Goal: Navigation & Orientation: Find specific page/section

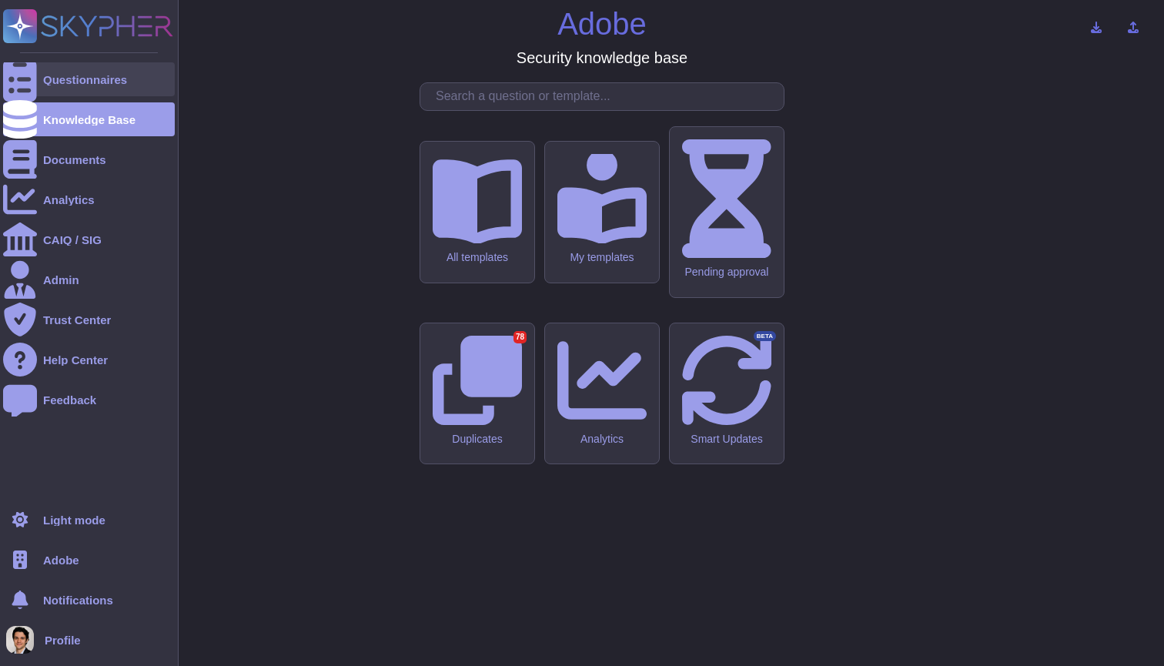
click at [63, 78] on div "Questionnaires" at bounding box center [85, 80] width 84 height 12
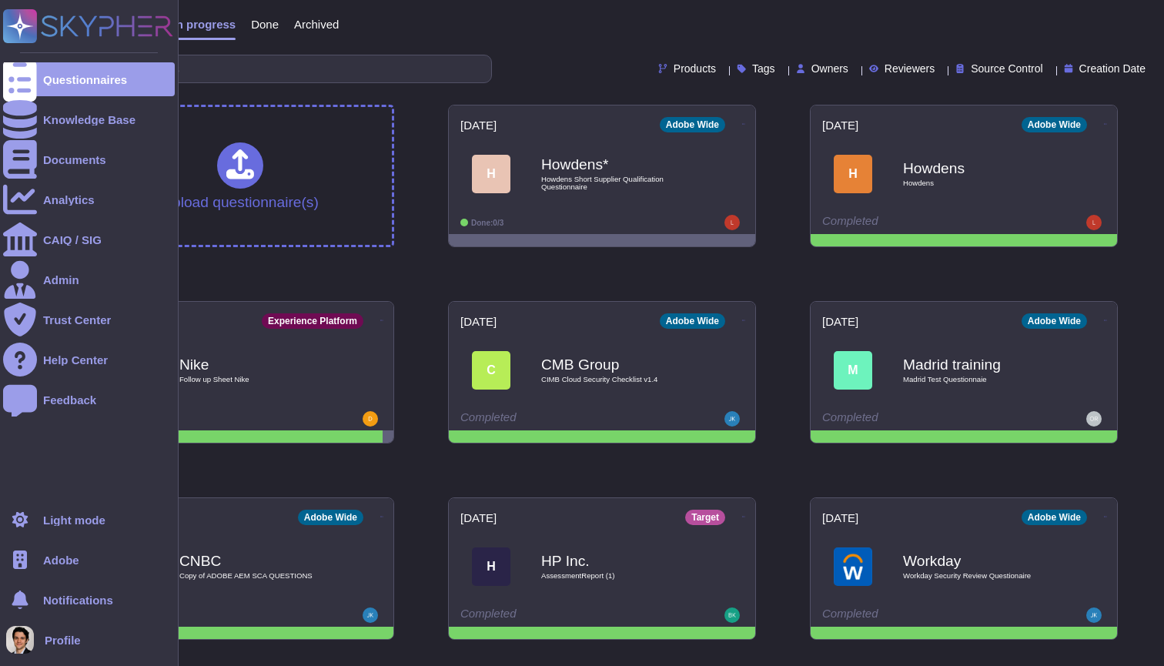
click at [54, 558] on span "Adobe" at bounding box center [61, 560] width 36 height 12
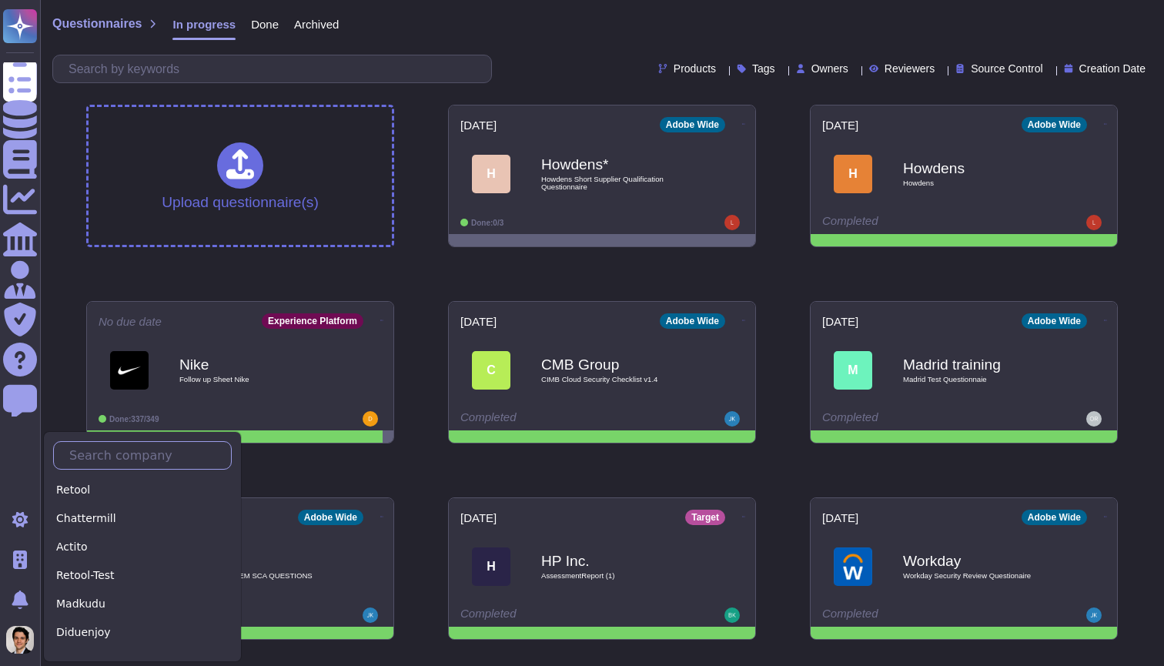
click at [105, 461] on input "text" at bounding box center [146, 455] width 169 height 27
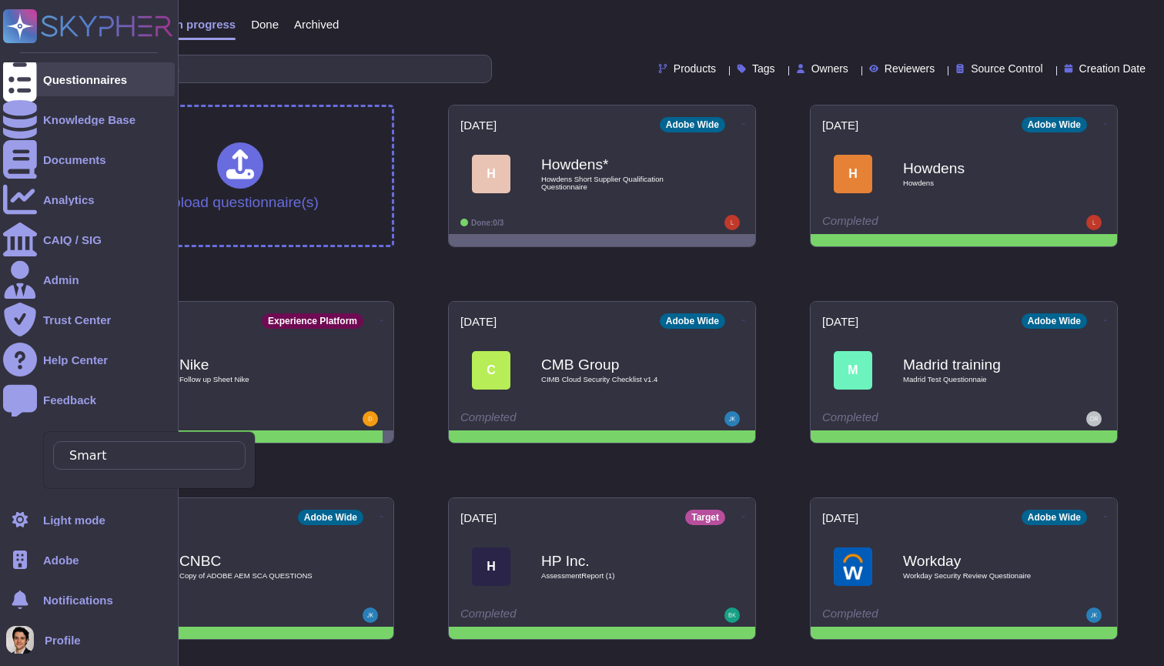
click at [98, 87] on div "Questionnaires" at bounding box center [89, 79] width 172 height 34
type input "Smart"
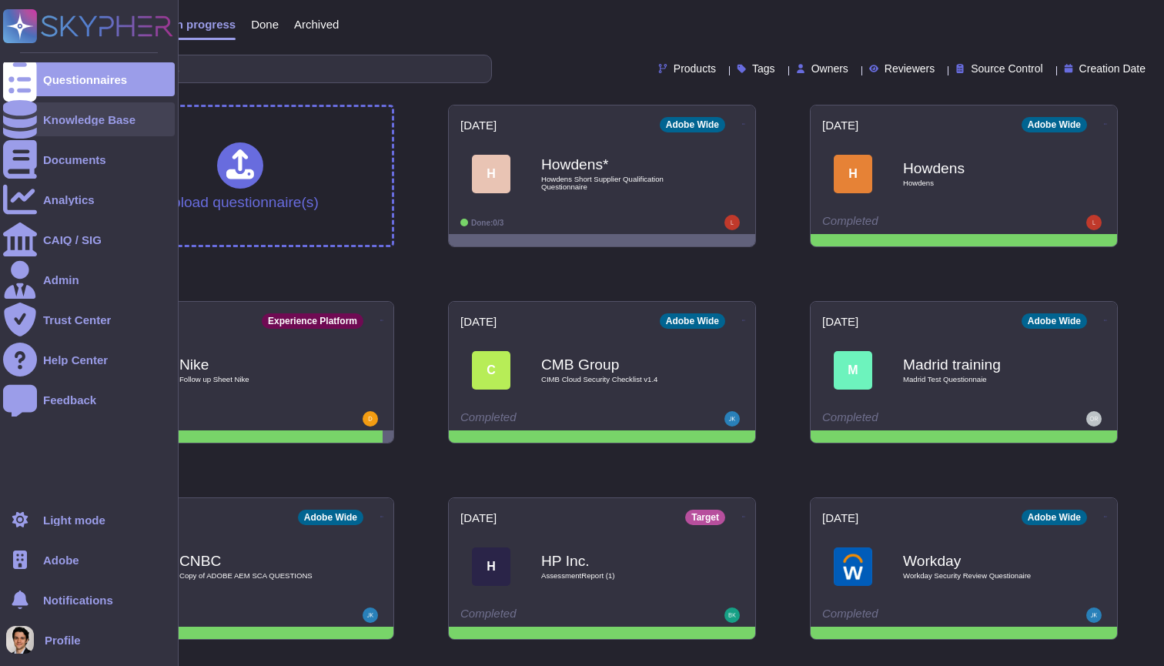
click at [79, 132] on div "Knowledge Base" at bounding box center [89, 119] width 172 height 34
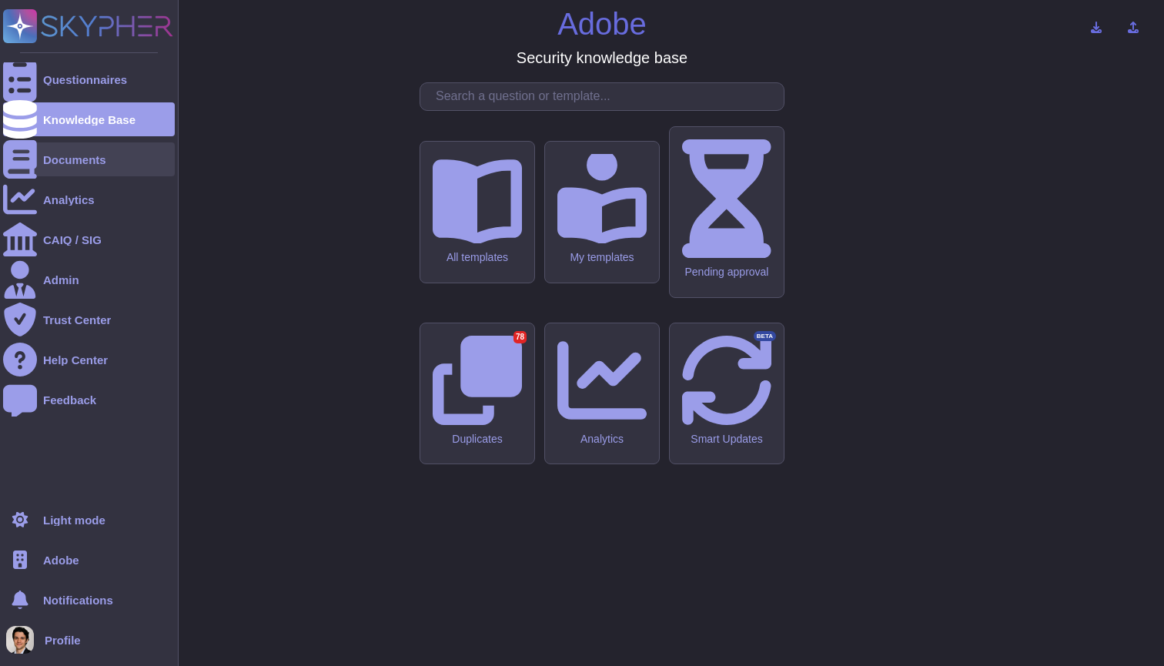
click at [55, 168] on div "Documents" at bounding box center [89, 159] width 172 height 34
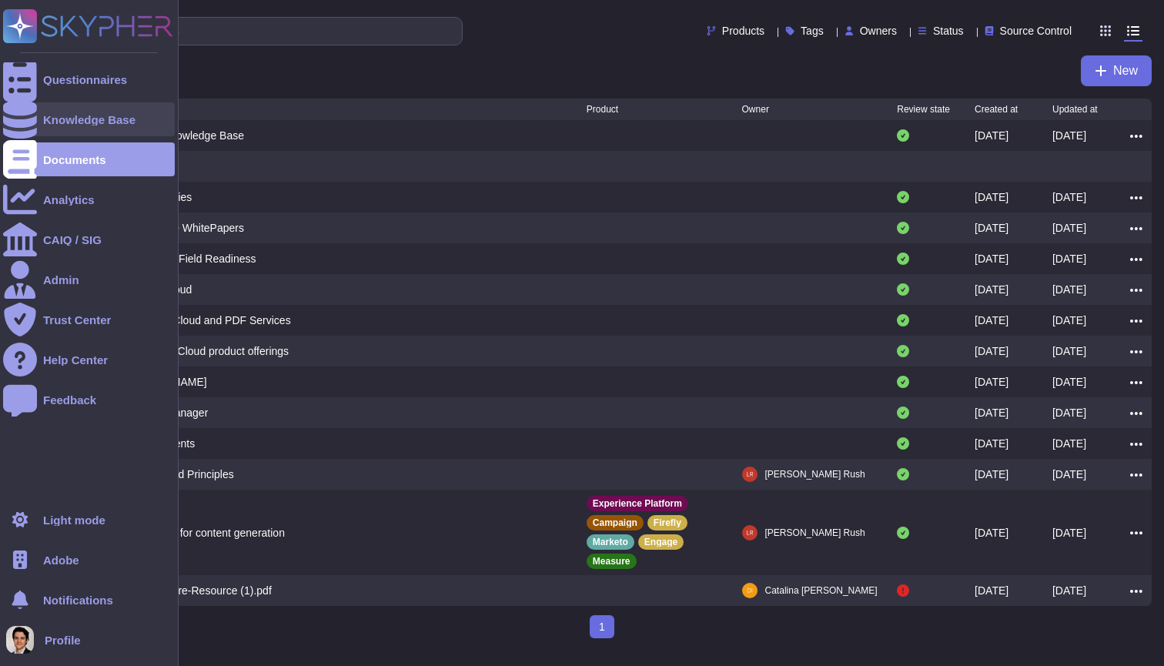
click at [100, 122] on div "Knowledge Base" at bounding box center [89, 120] width 92 height 12
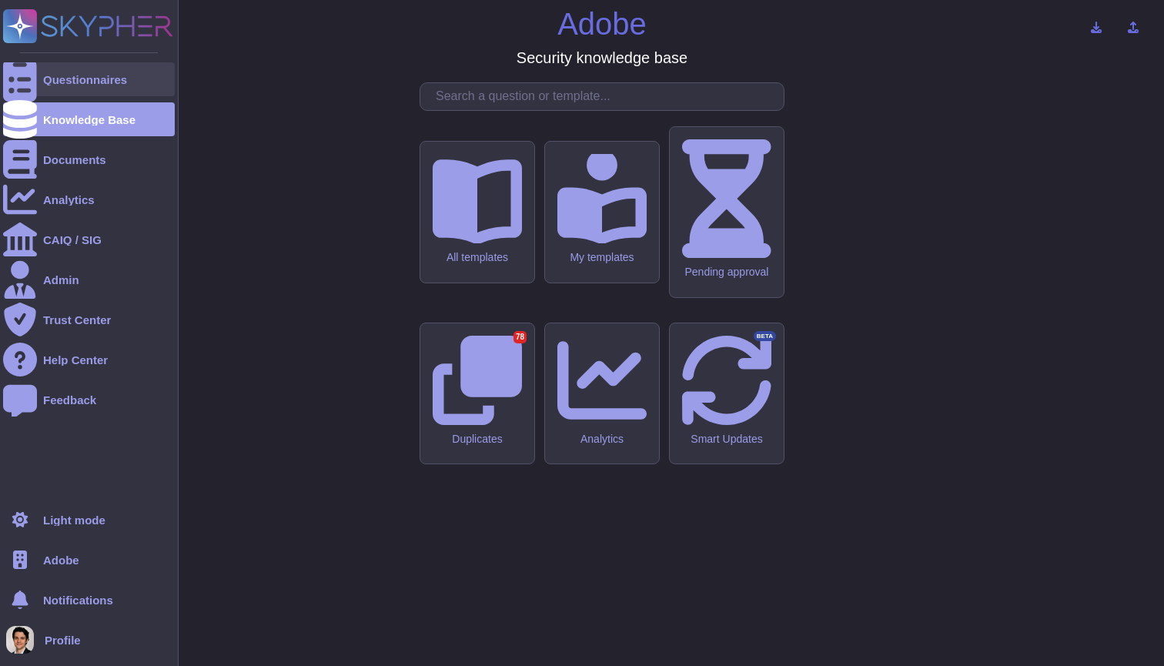
click at [80, 83] on div "Questionnaires" at bounding box center [85, 80] width 84 height 12
